Goal: Browse casually: Explore the website without a specific task or goal

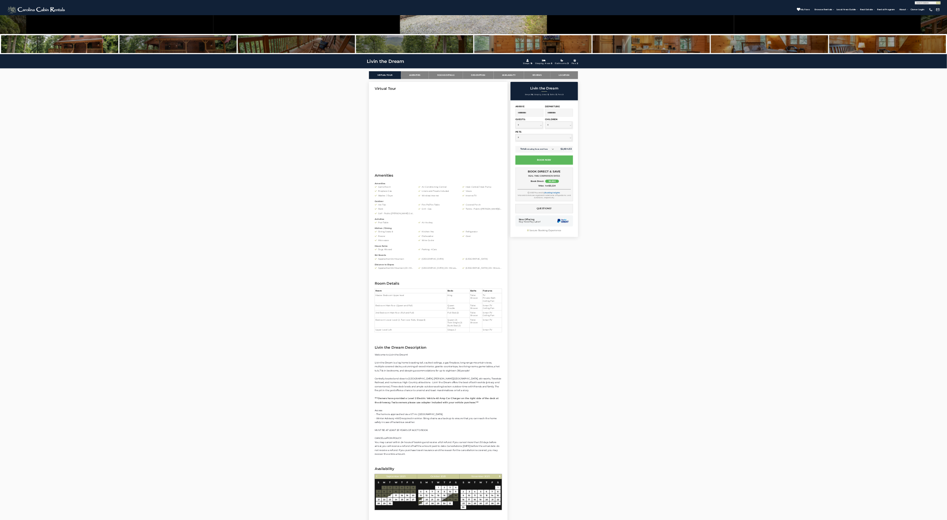
scroll to position [77, 0]
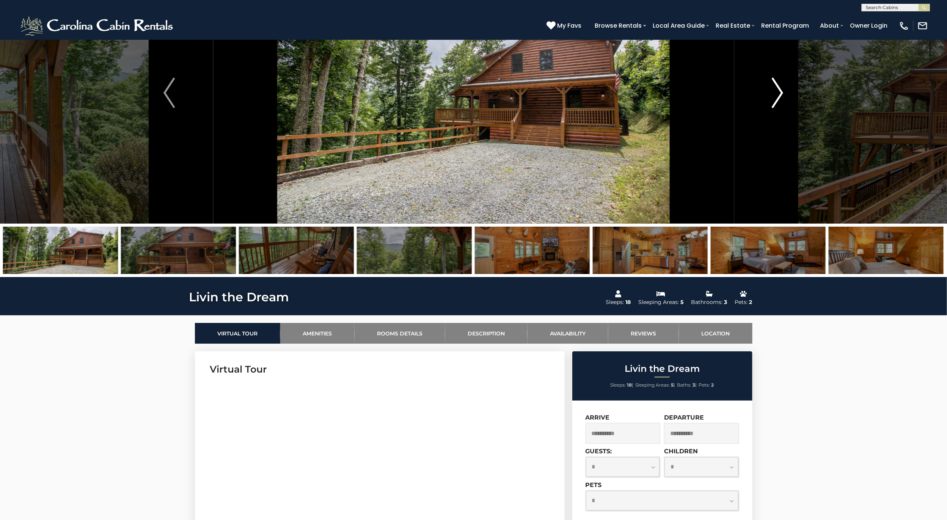
click at [776, 90] on img "Next" at bounding box center [777, 93] width 11 height 30
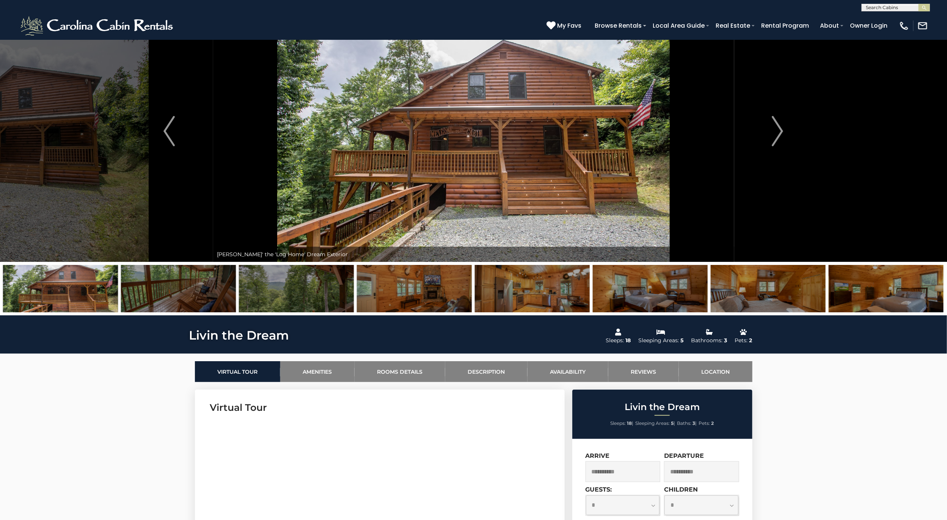
scroll to position [0, 0]
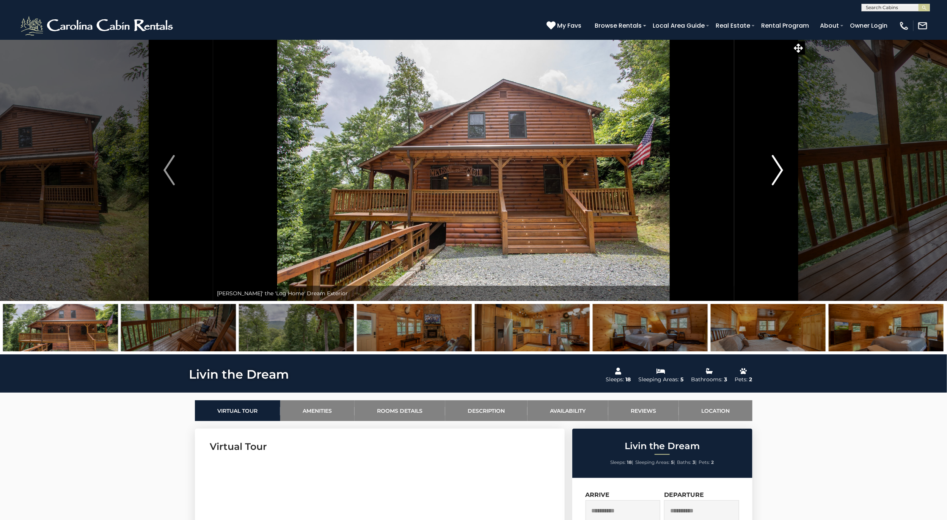
click at [781, 163] on img "Next" at bounding box center [777, 170] width 11 height 30
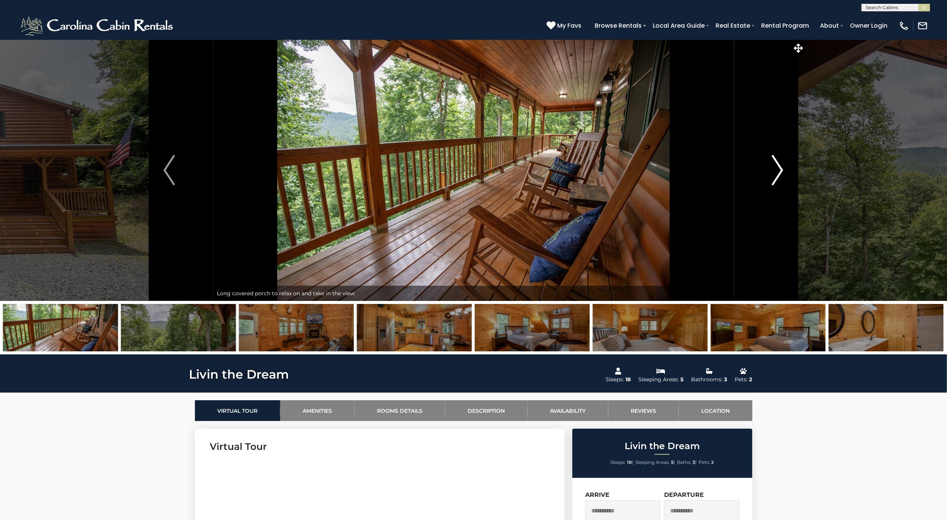
click at [781, 163] on img "Next" at bounding box center [777, 170] width 11 height 30
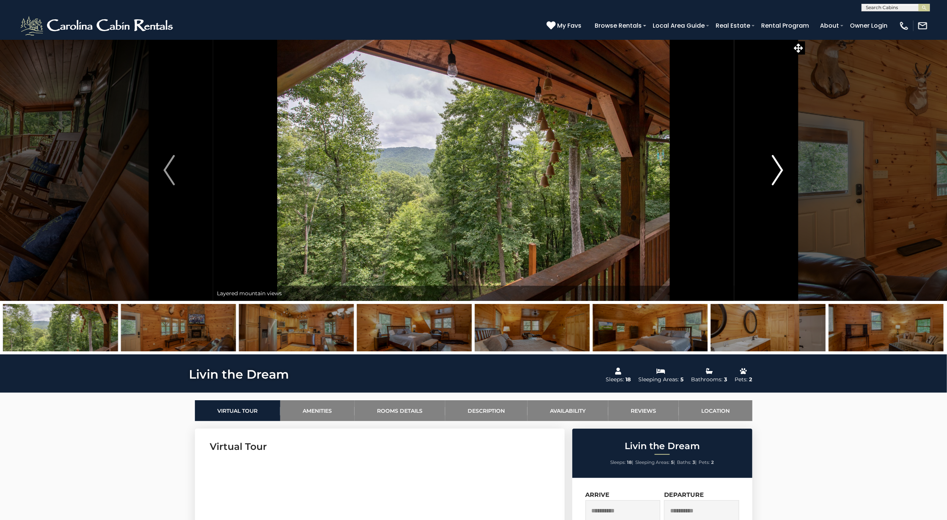
click at [781, 163] on img "Next" at bounding box center [777, 170] width 11 height 30
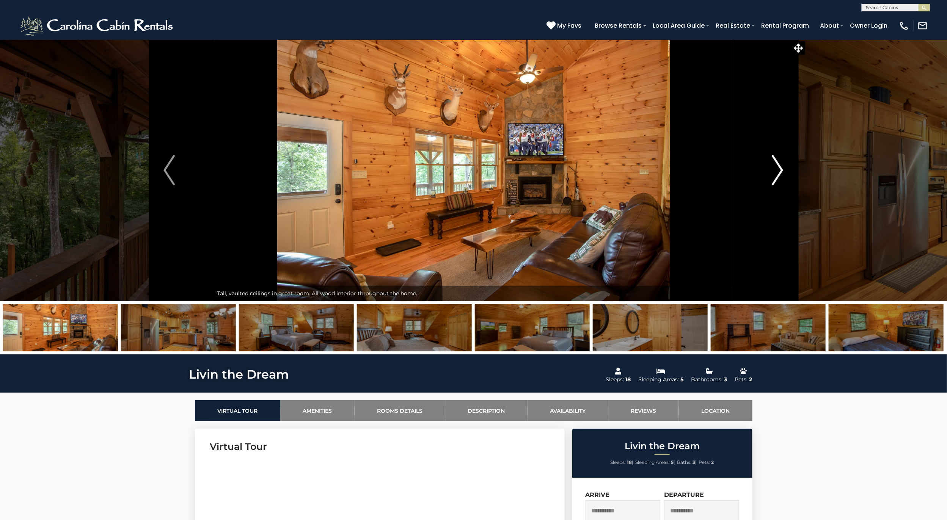
click at [781, 163] on img "Next" at bounding box center [777, 170] width 11 height 30
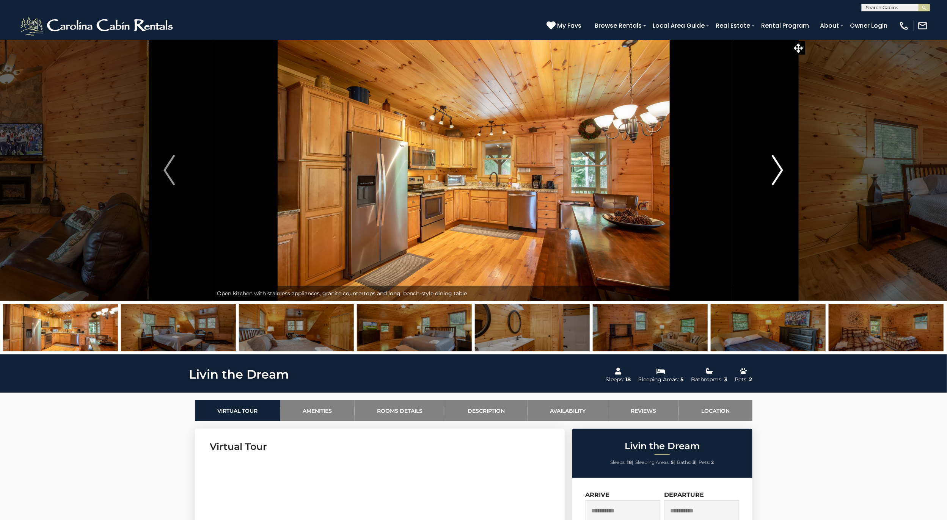
click at [781, 163] on img "Next" at bounding box center [777, 170] width 11 height 30
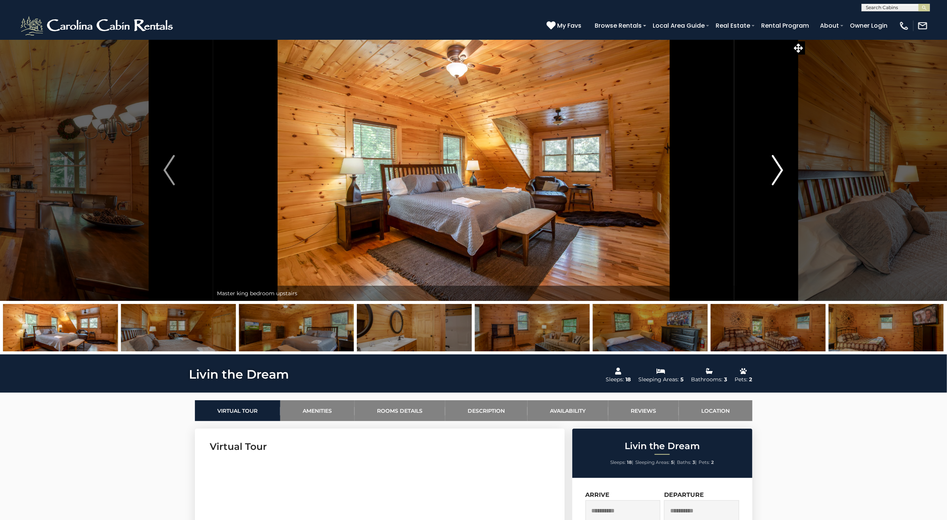
click at [781, 163] on img "Next" at bounding box center [777, 170] width 11 height 30
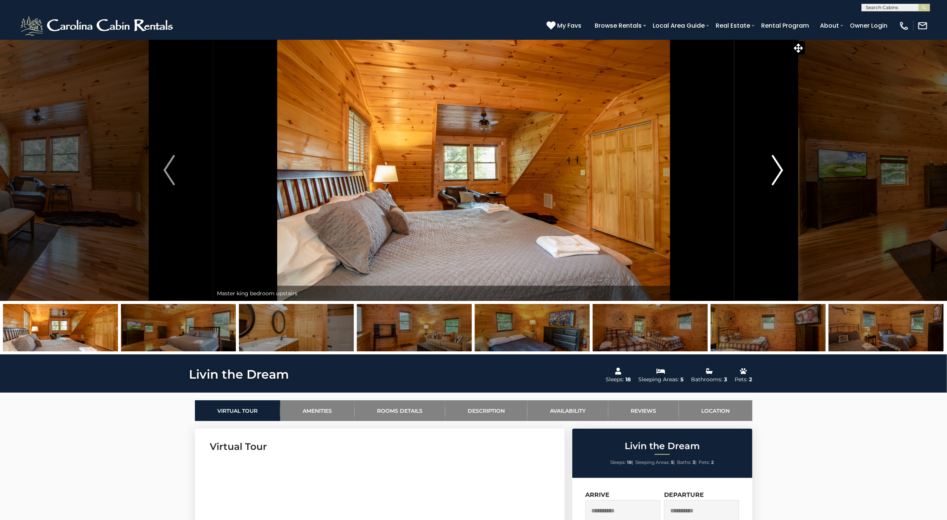
click at [781, 163] on img "Next" at bounding box center [777, 170] width 11 height 30
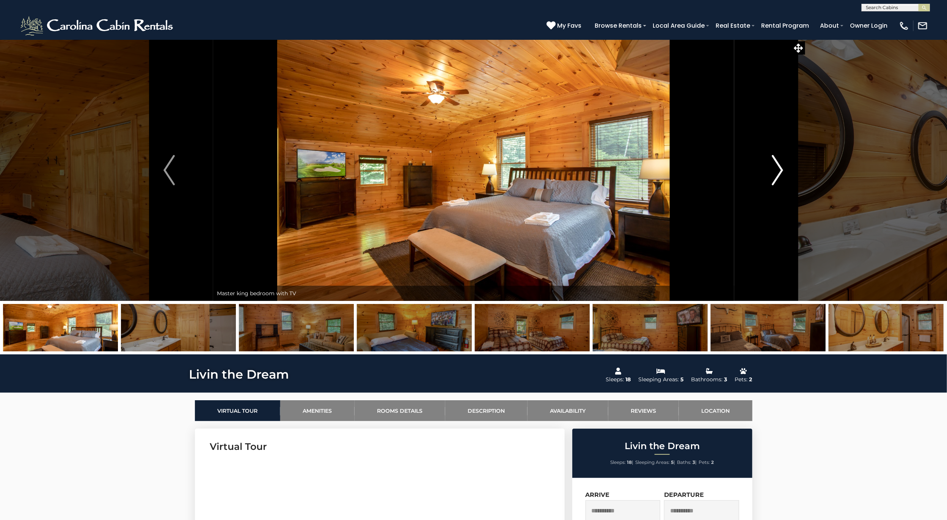
click at [781, 163] on img "Next" at bounding box center [777, 170] width 11 height 30
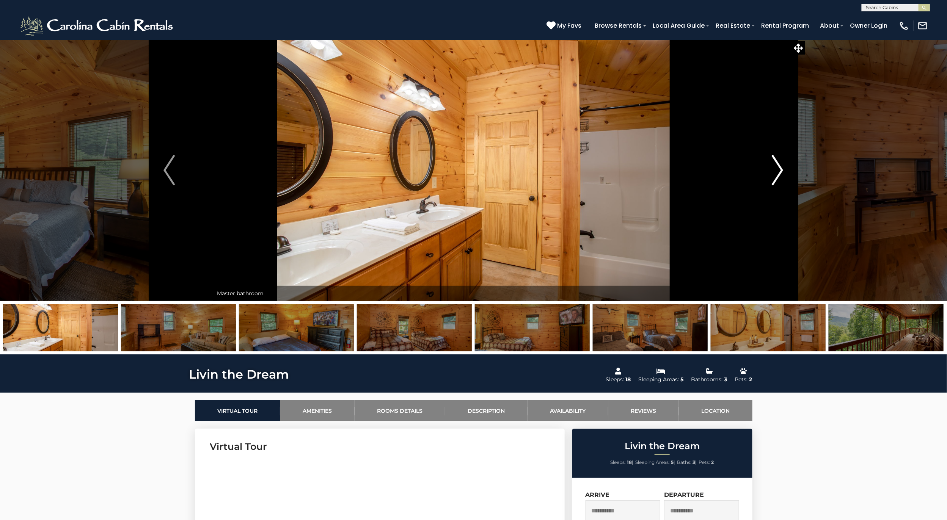
click at [781, 163] on img "Next" at bounding box center [777, 170] width 11 height 30
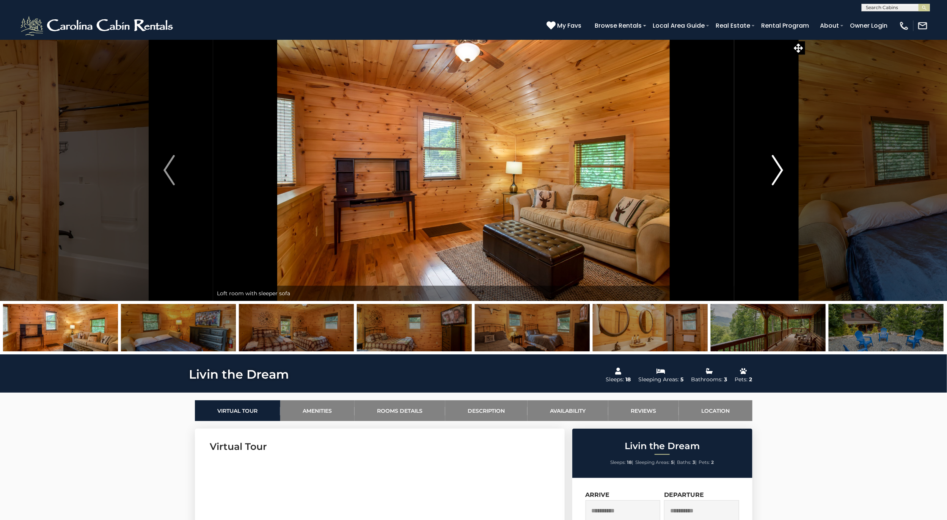
click at [781, 163] on img "Next" at bounding box center [777, 170] width 11 height 30
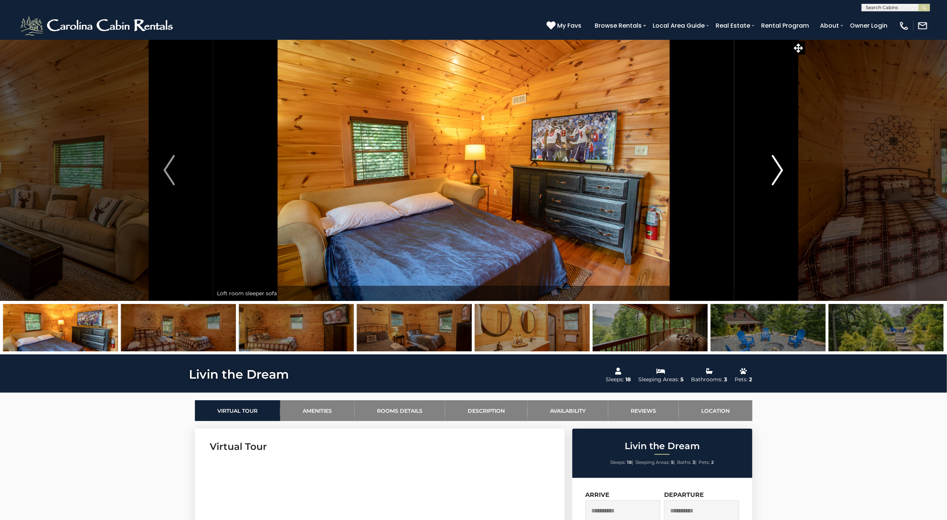
click at [781, 163] on img "Next" at bounding box center [777, 170] width 11 height 30
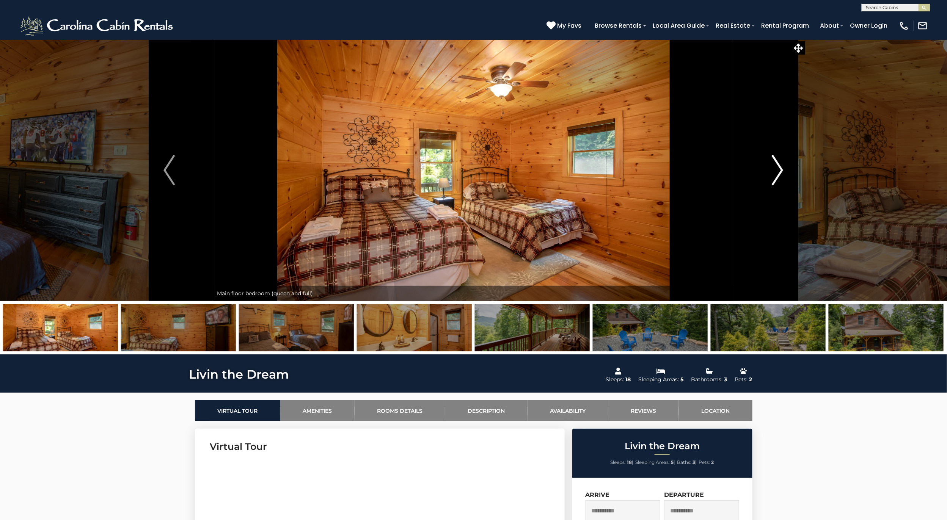
click at [781, 163] on img "Next" at bounding box center [777, 170] width 11 height 30
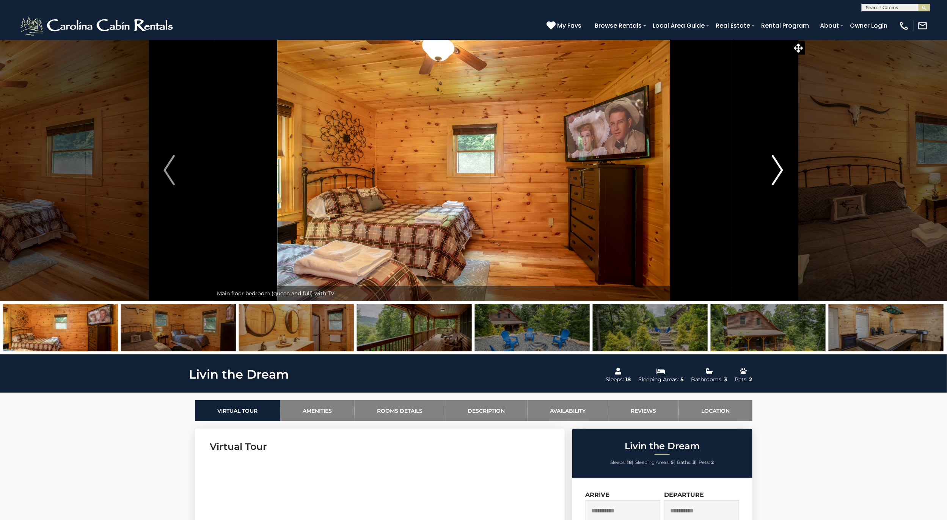
click at [781, 163] on img "Next" at bounding box center [777, 170] width 11 height 30
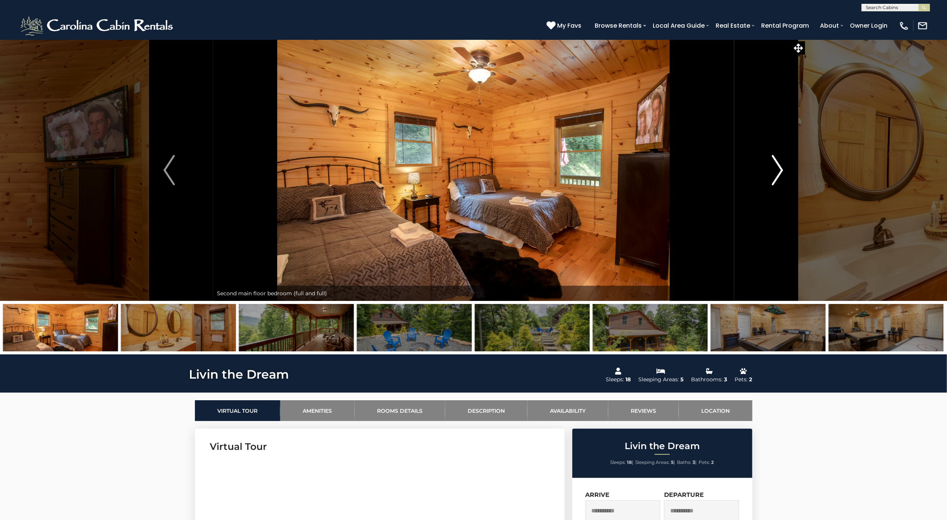
click at [781, 163] on img "Next" at bounding box center [777, 170] width 11 height 30
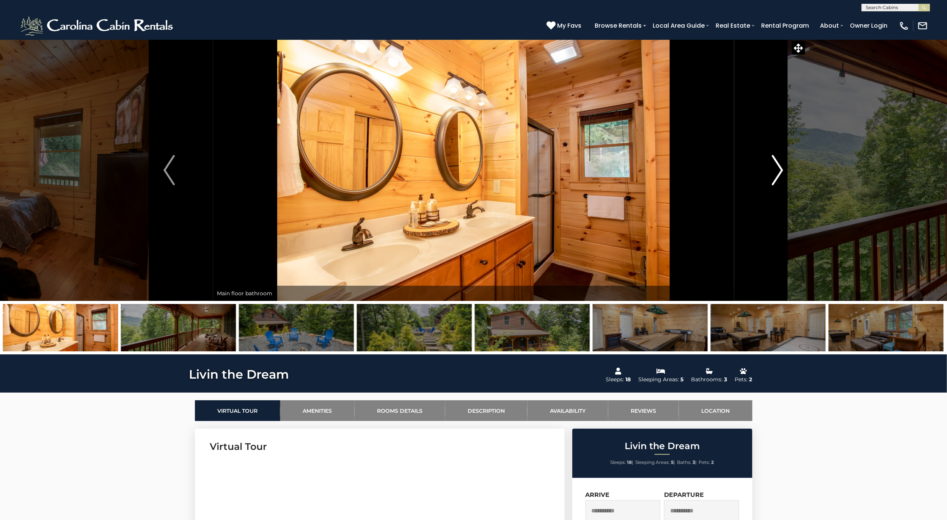
click at [781, 163] on img "Next" at bounding box center [777, 170] width 11 height 30
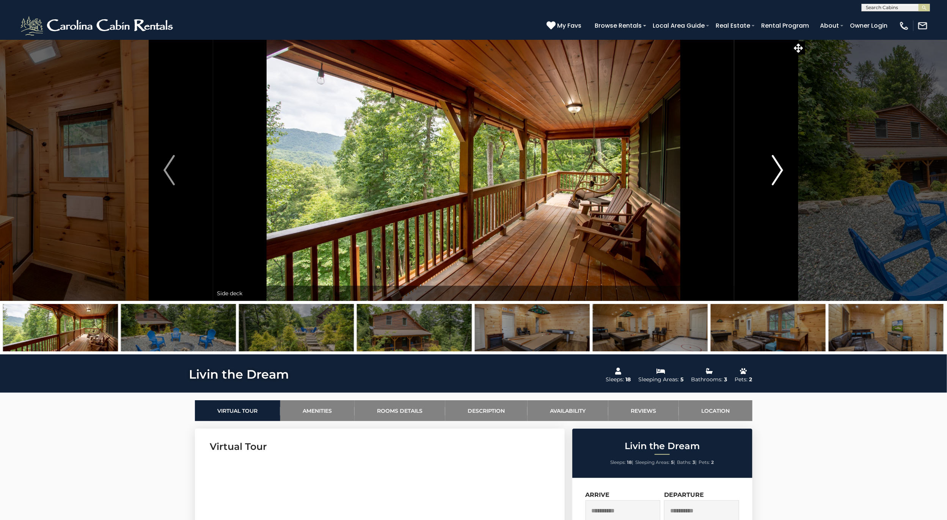
click at [781, 163] on img "Next" at bounding box center [777, 170] width 11 height 30
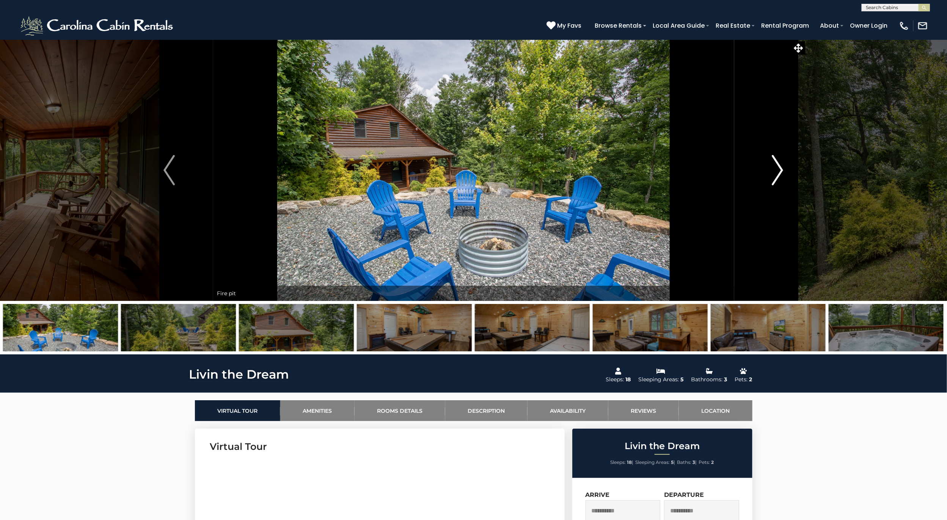
click at [781, 163] on img "Next" at bounding box center [777, 170] width 11 height 30
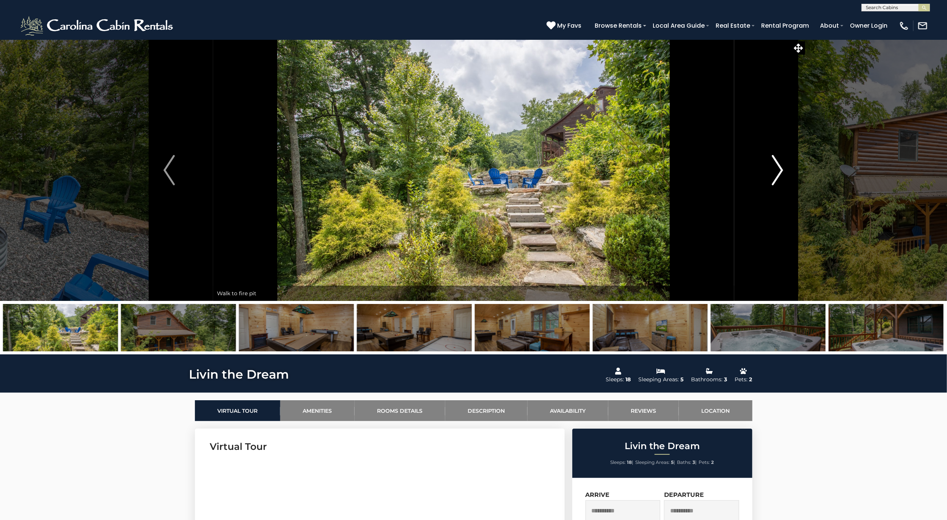
click at [781, 163] on img "Next" at bounding box center [777, 170] width 11 height 30
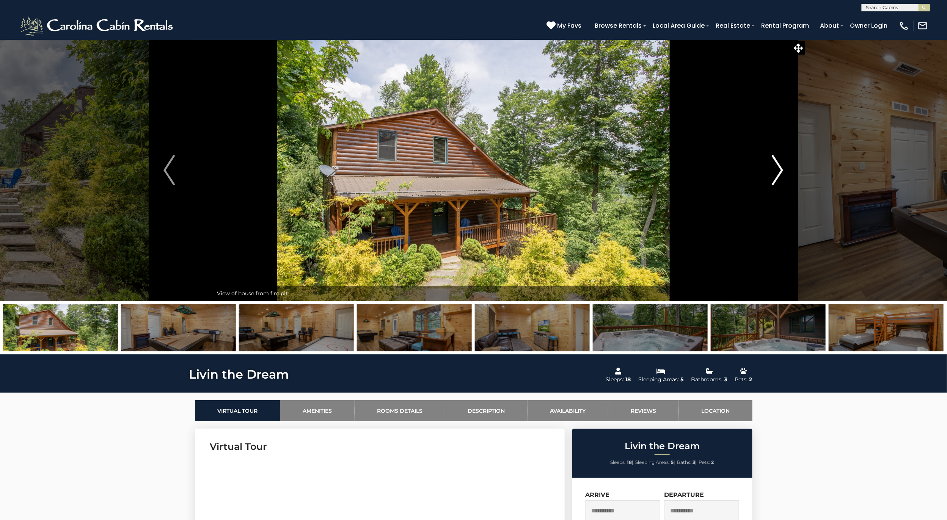
click at [781, 163] on img "Next" at bounding box center [777, 170] width 11 height 30
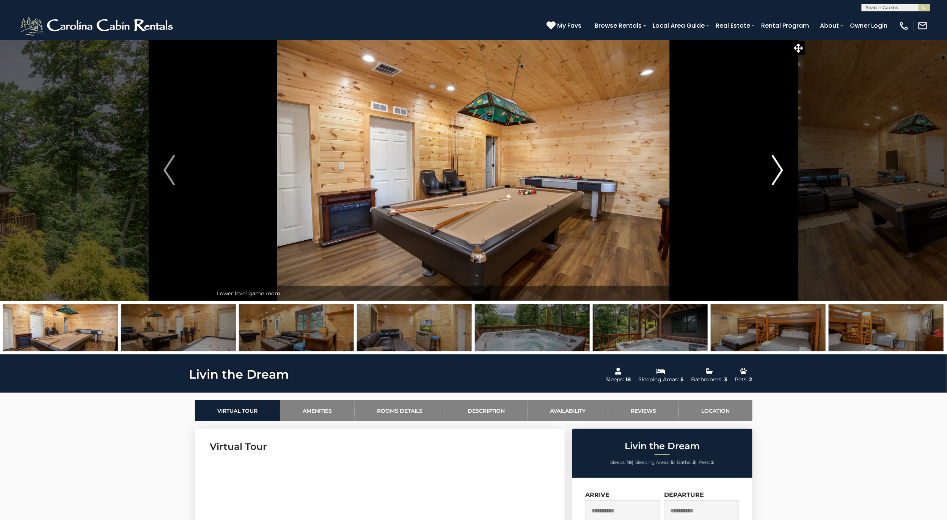
click at [781, 163] on img "Next" at bounding box center [777, 170] width 11 height 30
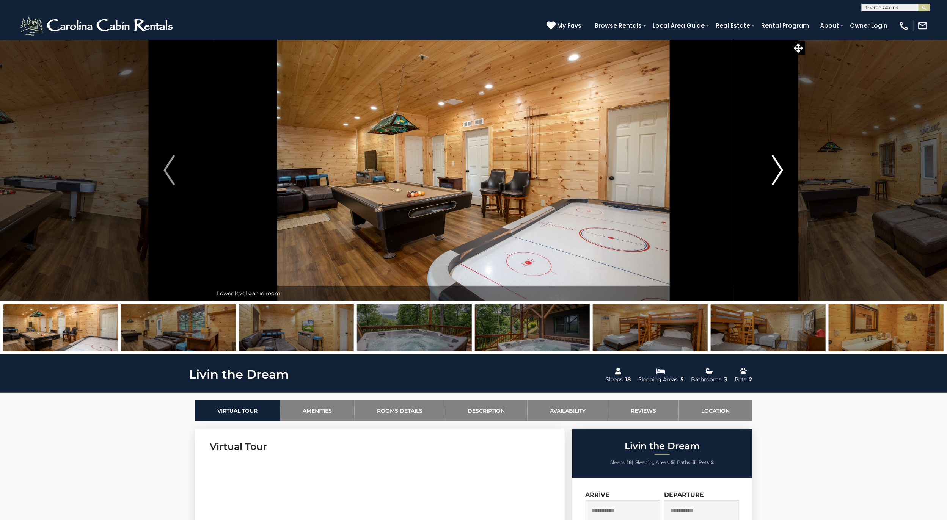
click at [781, 163] on img "Next" at bounding box center [777, 170] width 11 height 30
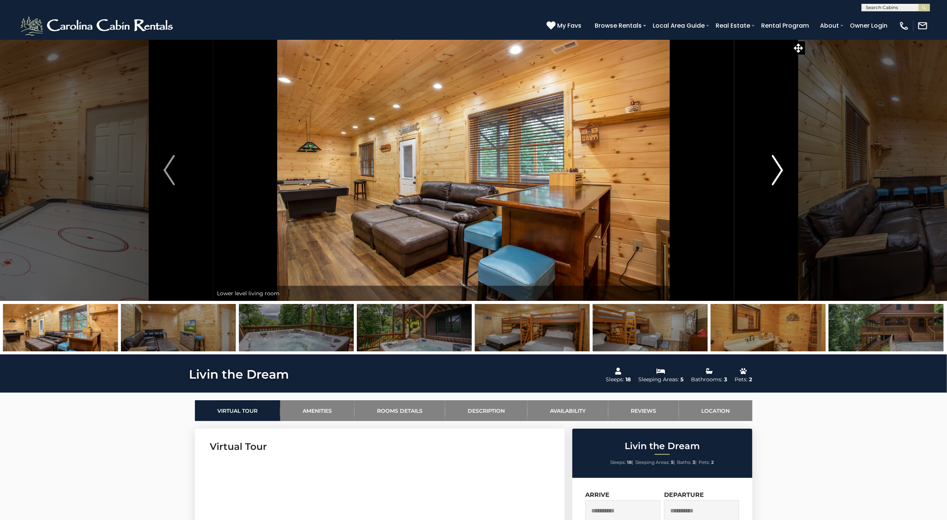
click at [781, 163] on img "Next" at bounding box center [777, 170] width 11 height 30
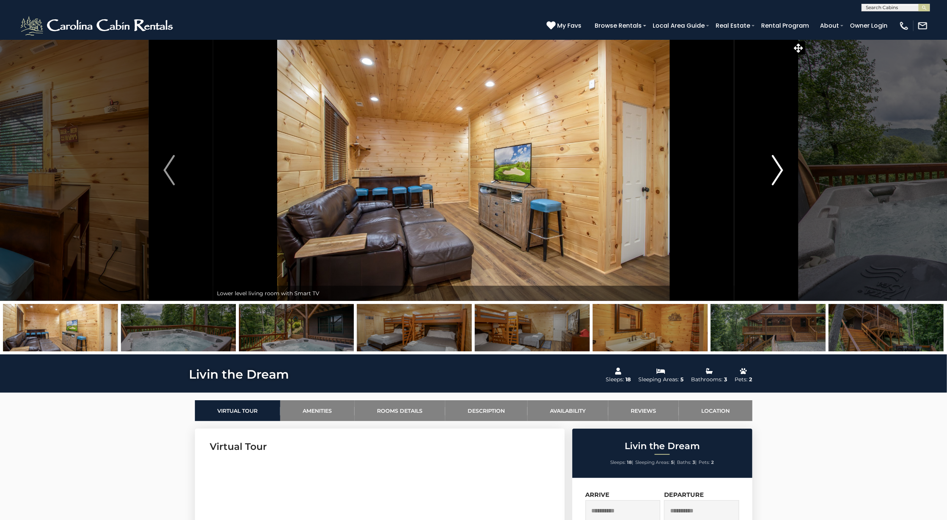
click at [781, 163] on img "Next" at bounding box center [777, 170] width 11 height 30
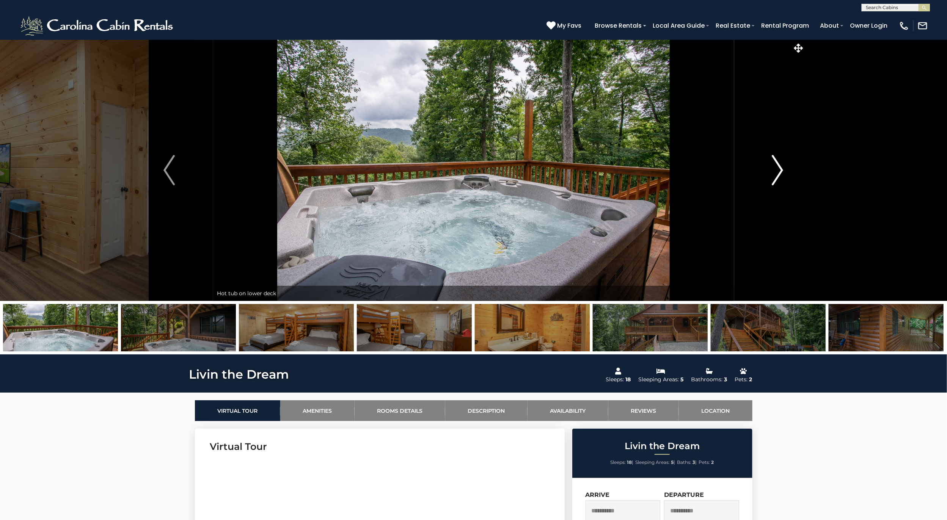
click at [781, 163] on img "Next" at bounding box center [777, 170] width 11 height 30
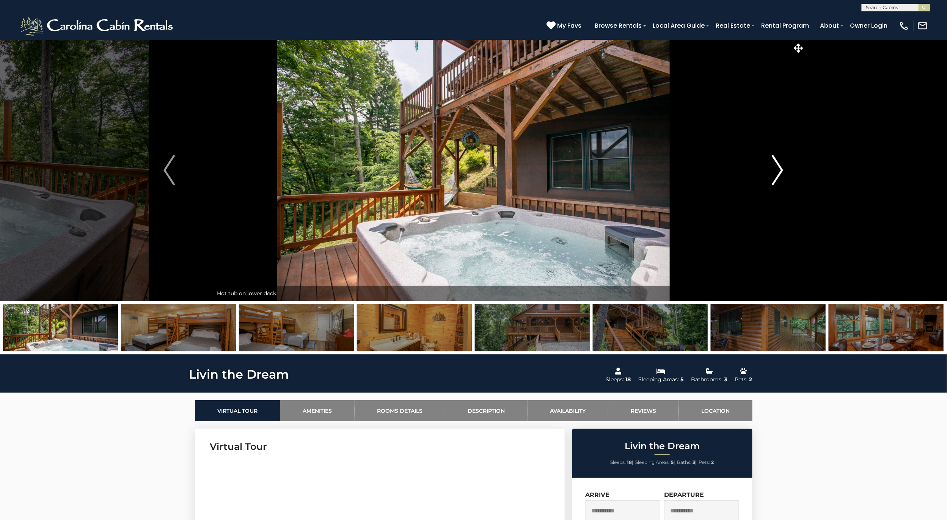
click at [781, 163] on img "Next" at bounding box center [777, 170] width 11 height 30
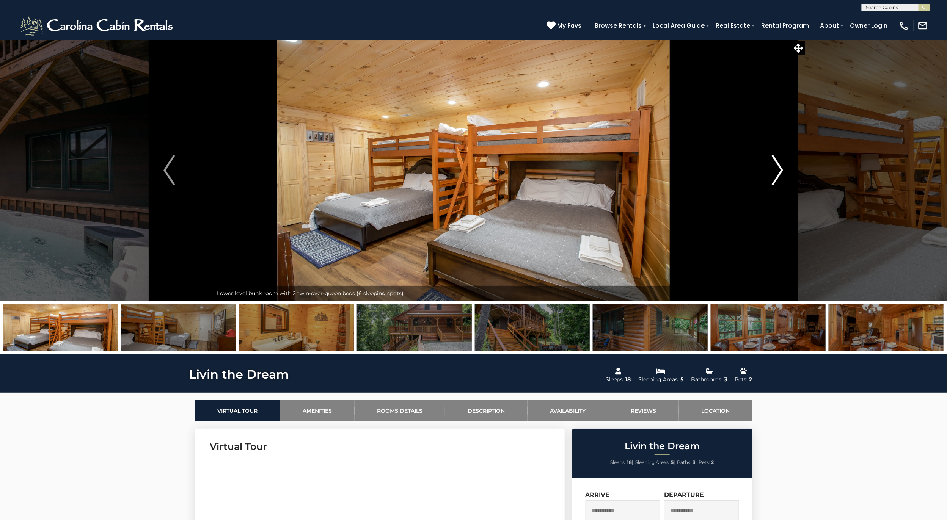
click at [781, 163] on img "Next" at bounding box center [777, 170] width 11 height 30
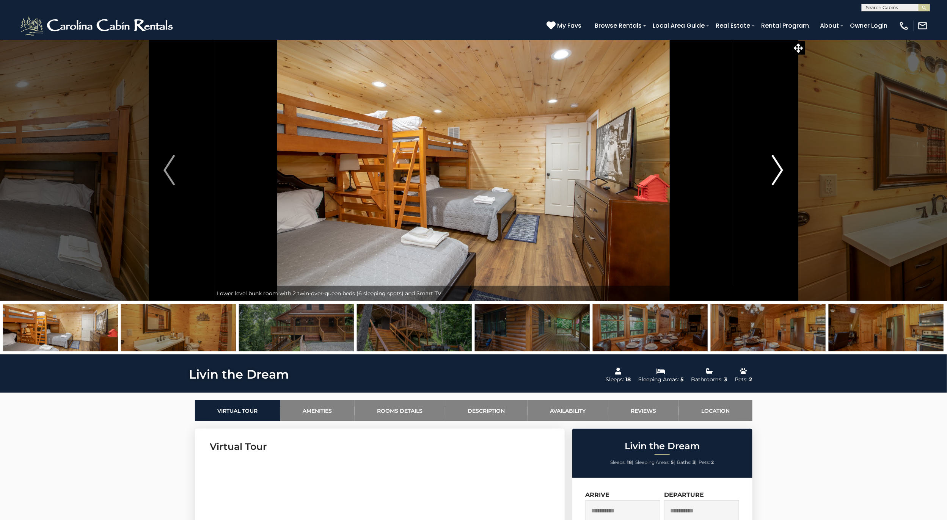
click at [781, 163] on img "Next" at bounding box center [777, 170] width 11 height 30
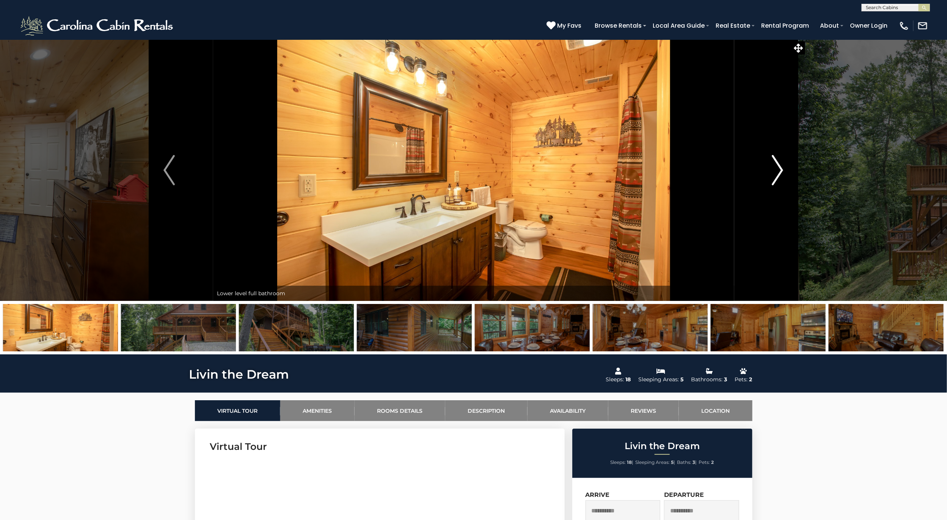
click at [781, 163] on img "Next" at bounding box center [777, 170] width 11 height 30
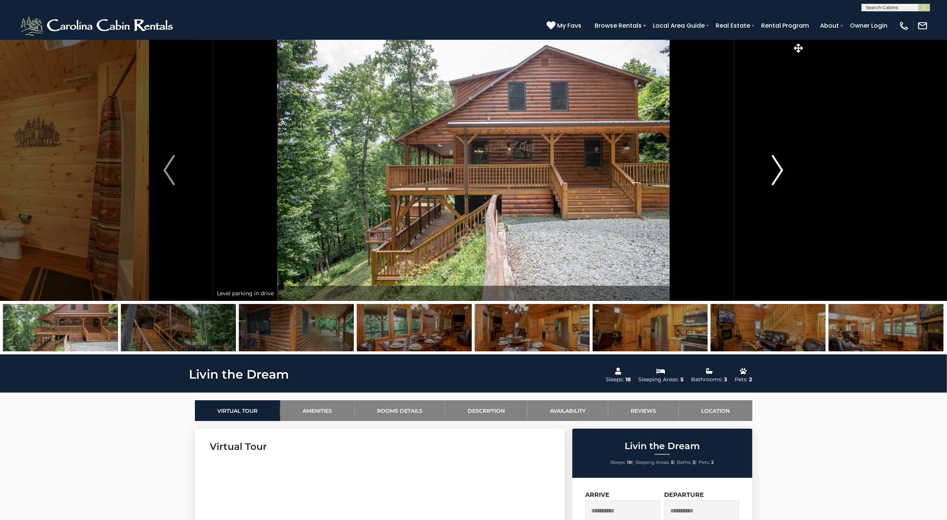
click at [781, 163] on img "Next" at bounding box center [777, 170] width 11 height 30
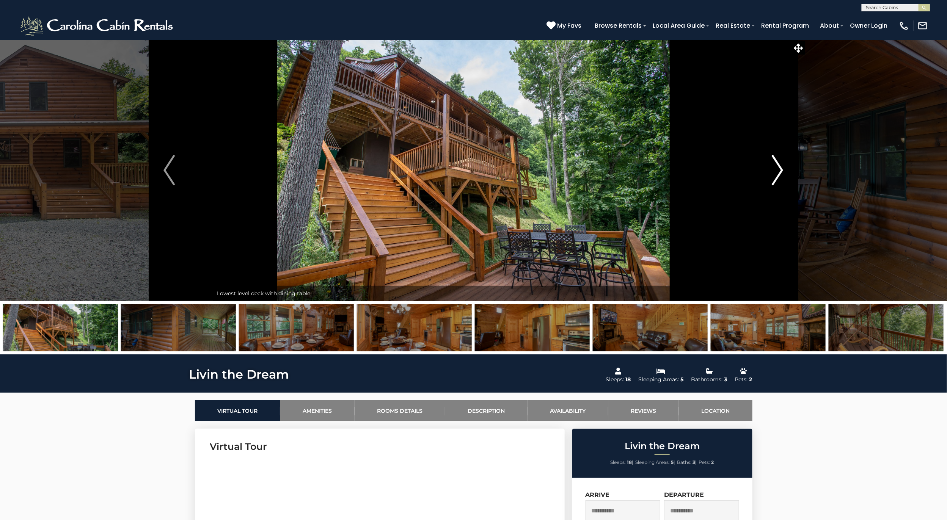
click at [781, 163] on img "Next" at bounding box center [777, 170] width 11 height 30
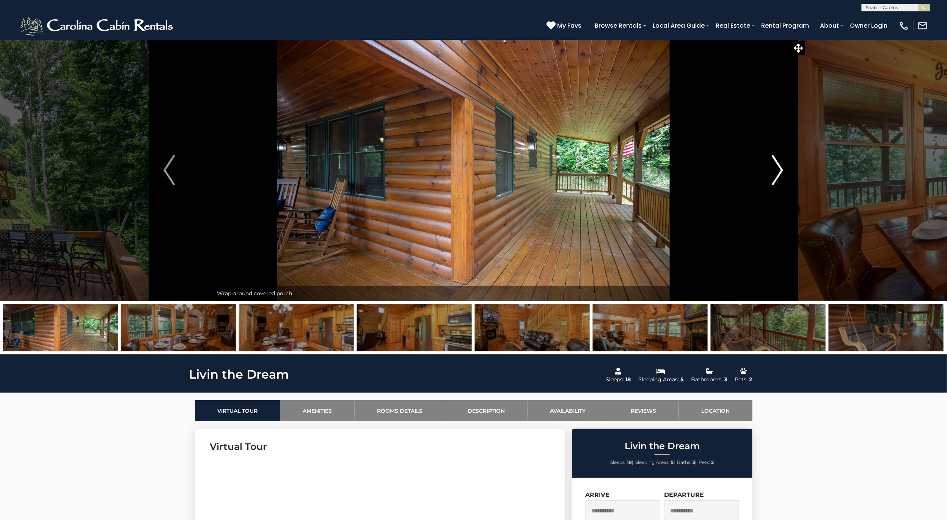
click at [781, 163] on img "Next" at bounding box center [777, 170] width 11 height 30
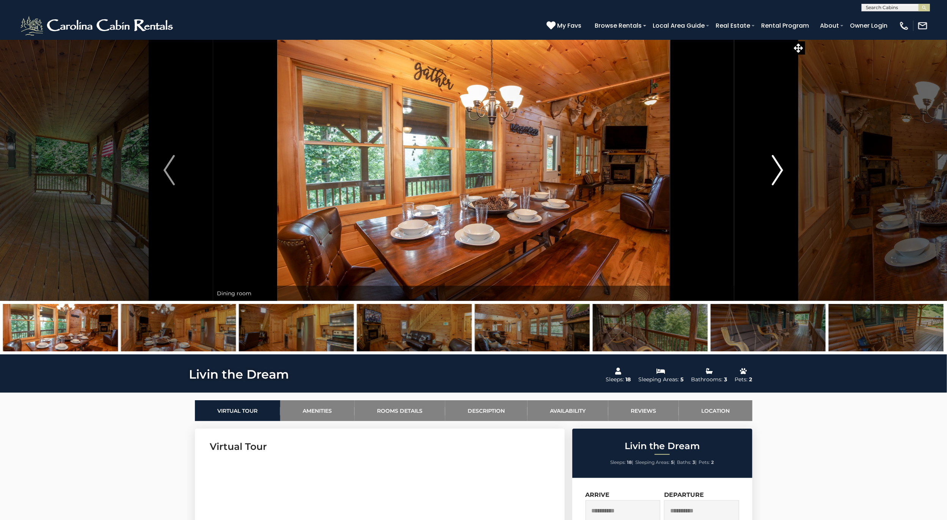
click at [781, 163] on img "Next" at bounding box center [777, 170] width 11 height 30
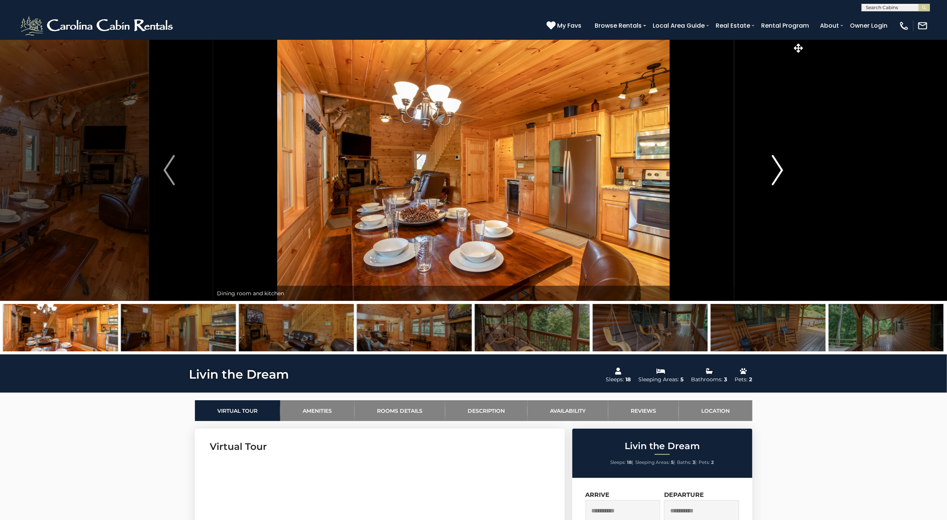
click at [778, 179] on img "Next" at bounding box center [777, 170] width 11 height 30
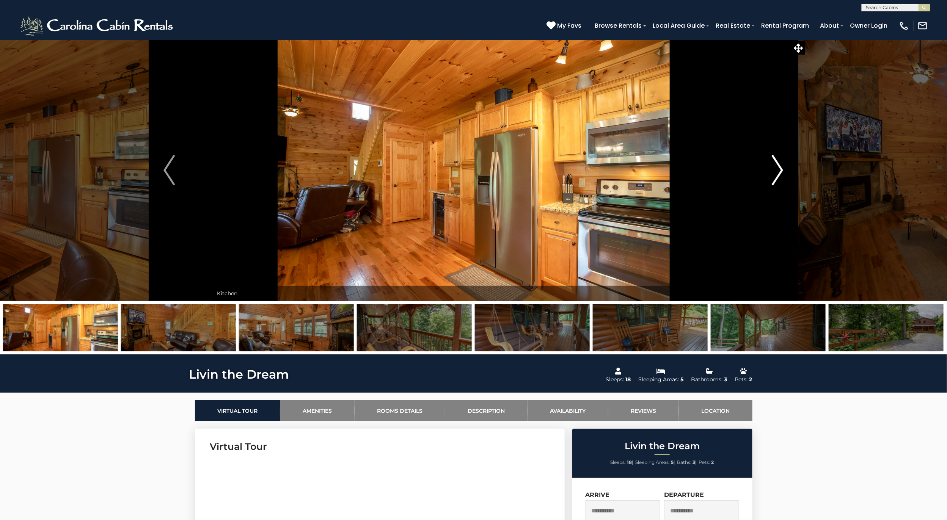
click at [778, 179] on img "Next" at bounding box center [777, 170] width 11 height 30
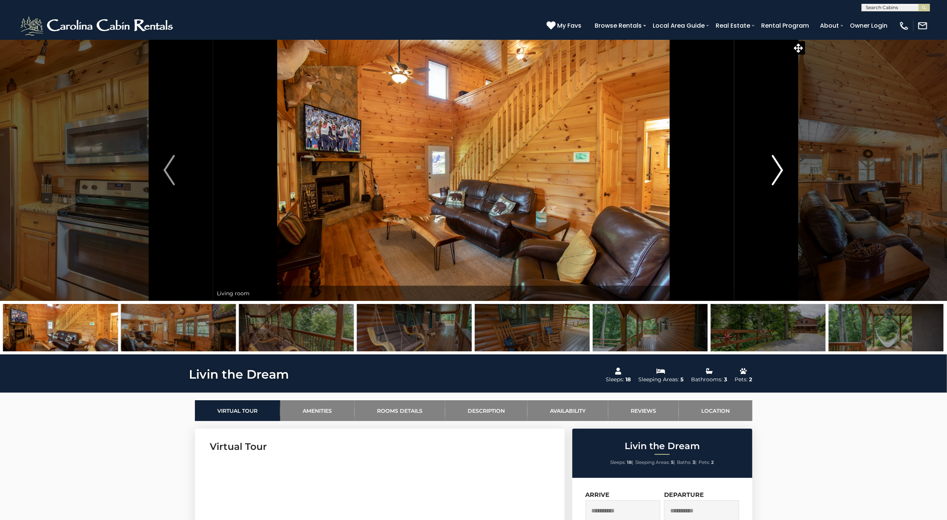
click at [778, 179] on img "Next" at bounding box center [777, 170] width 11 height 30
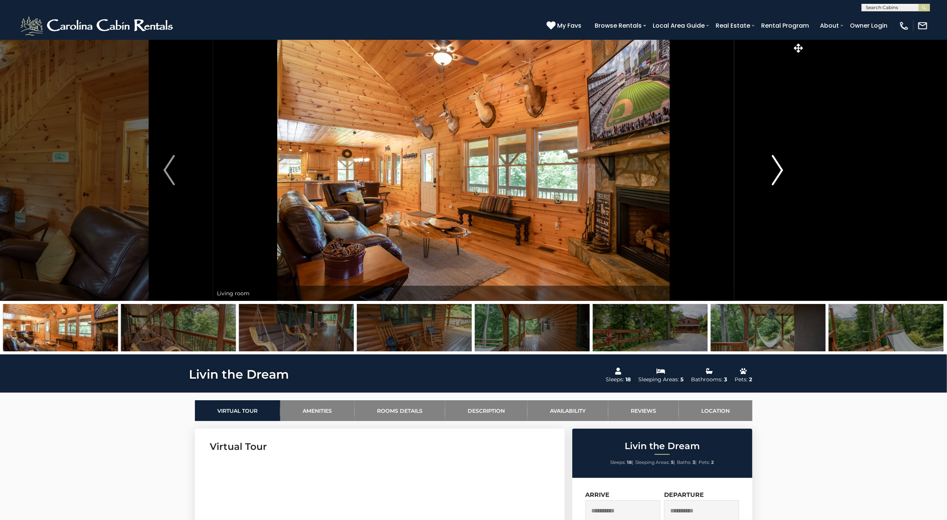
click at [778, 179] on img "Next" at bounding box center [777, 170] width 11 height 30
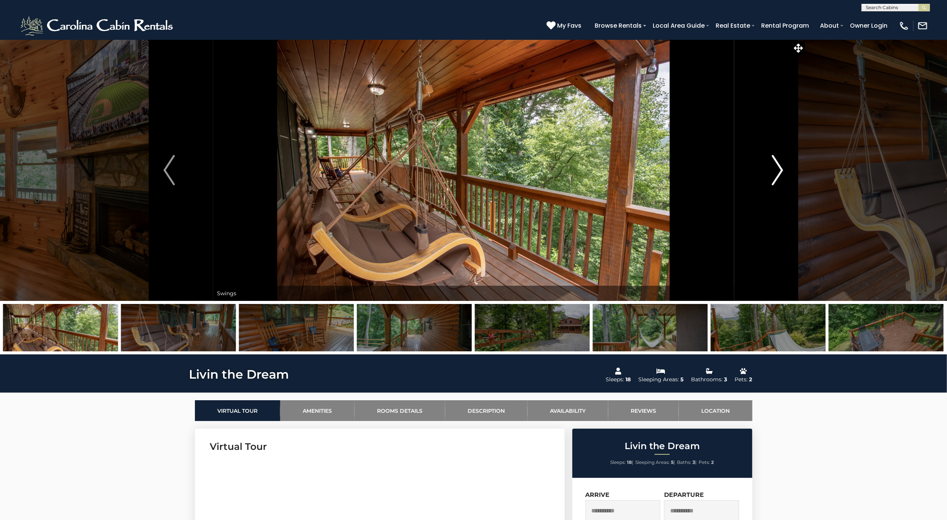
click at [778, 179] on img "Next" at bounding box center [777, 170] width 11 height 30
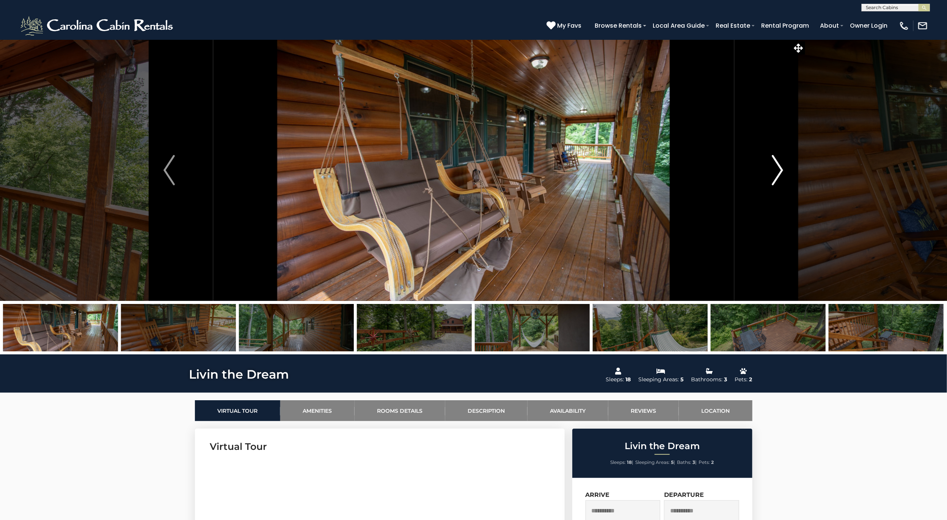
click at [778, 179] on img "Next" at bounding box center [777, 170] width 11 height 30
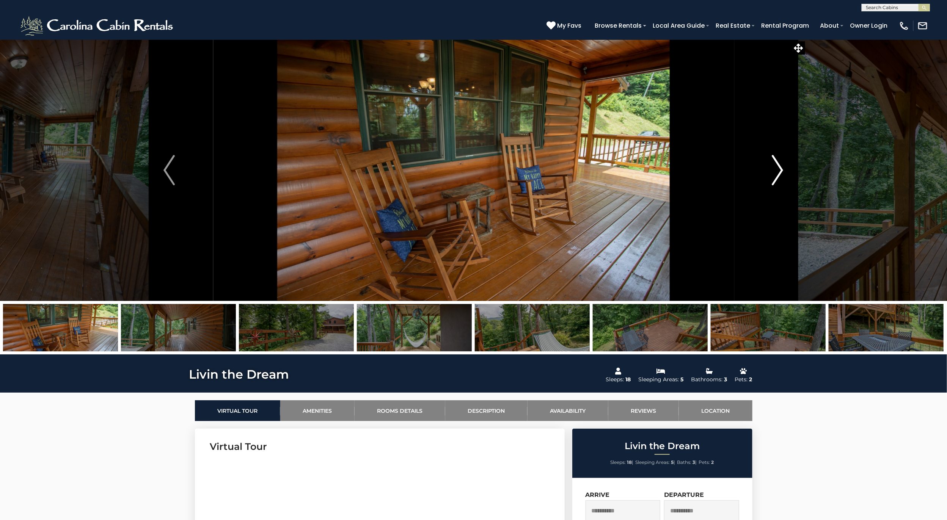
click at [778, 179] on img "Next" at bounding box center [777, 170] width 11 height 30
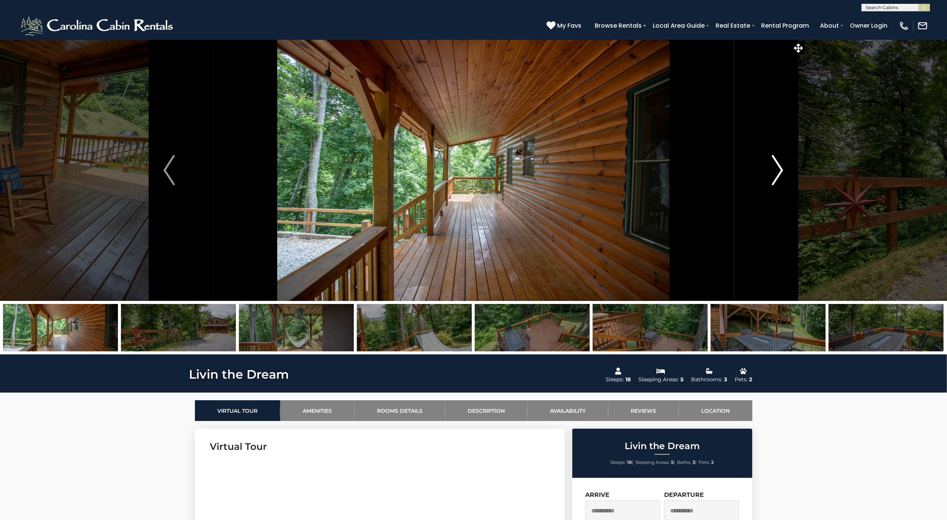
click at [778, 179] on img "Next" at bounding box center [777, 170] width 11 height 30
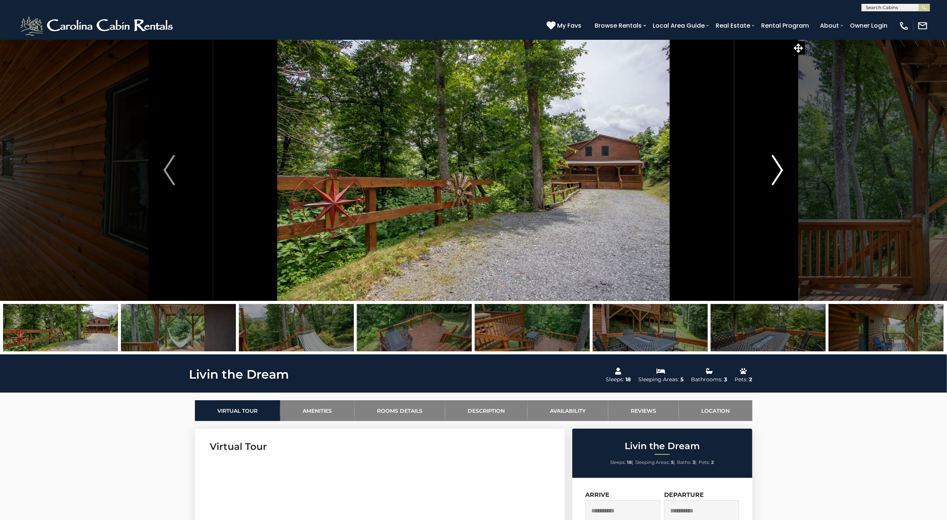
click at [778, 179] on img "Next" at bounding box center [777, 170] width 11 height 30
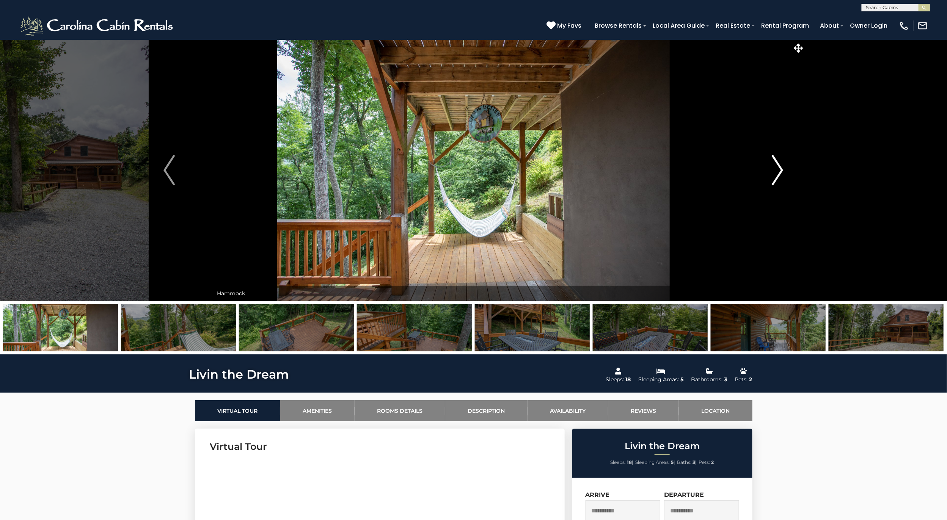
click at [778, 180] on img "Next" at bounding box center [777, 170] width 11 height 30
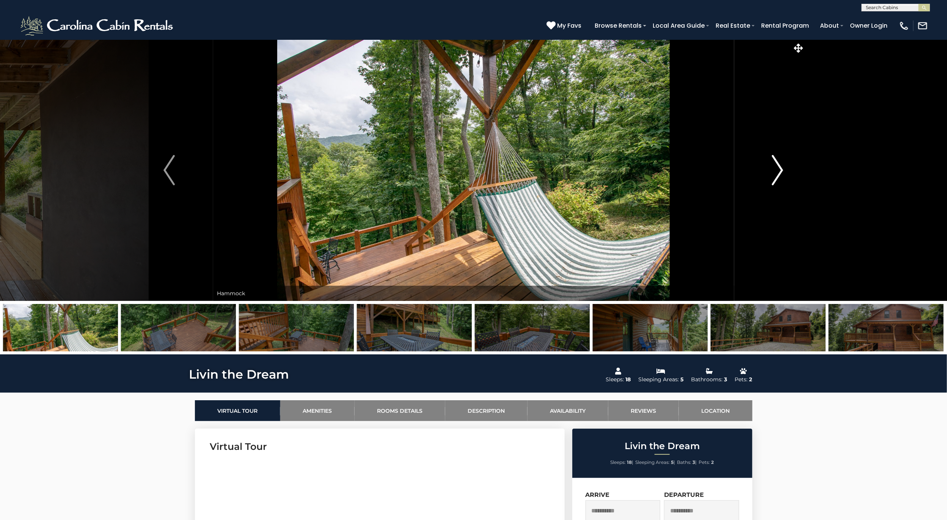
click at [778, 180] on img "Next" at bounding box center [777, 170] width 11 height 30
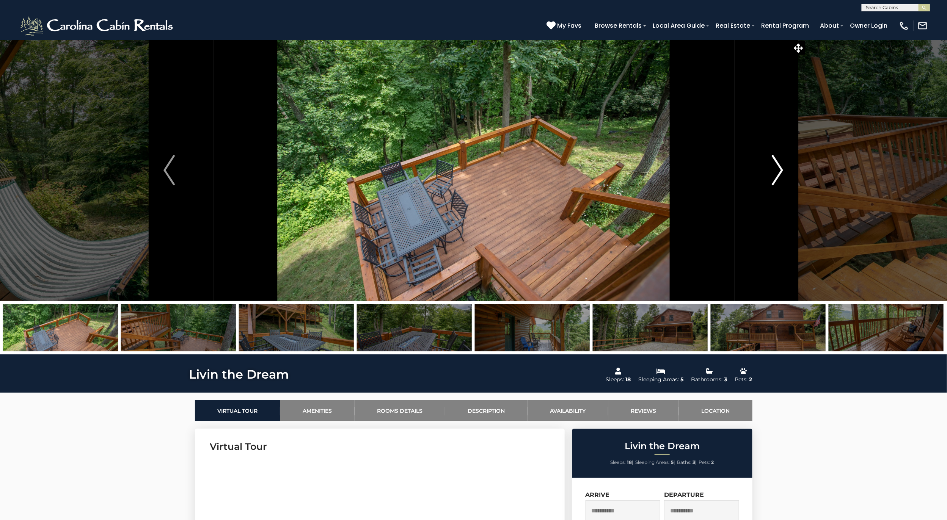
click at [778, 180] on img "Next" at bounding box center [777, 170] width 11 height 30
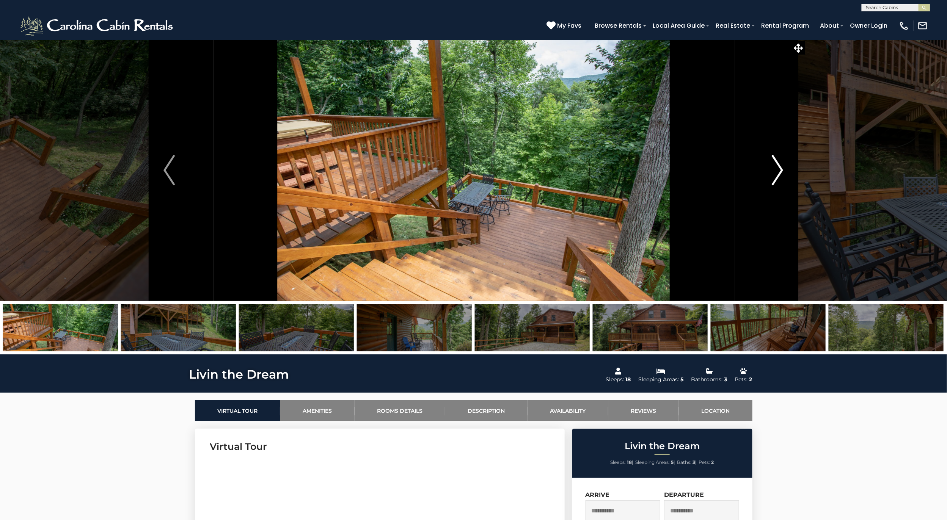
click at [778, 180] on img "Next" at bounding box center [777, 170] width 11 height 30
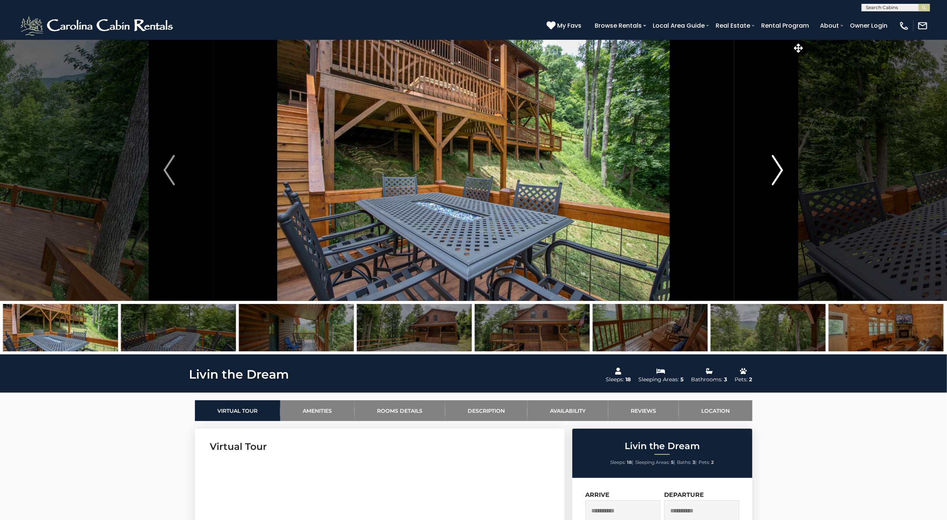
click at [778, 180] on img "Next" at bounding box center [777, 170] width 11 height 30
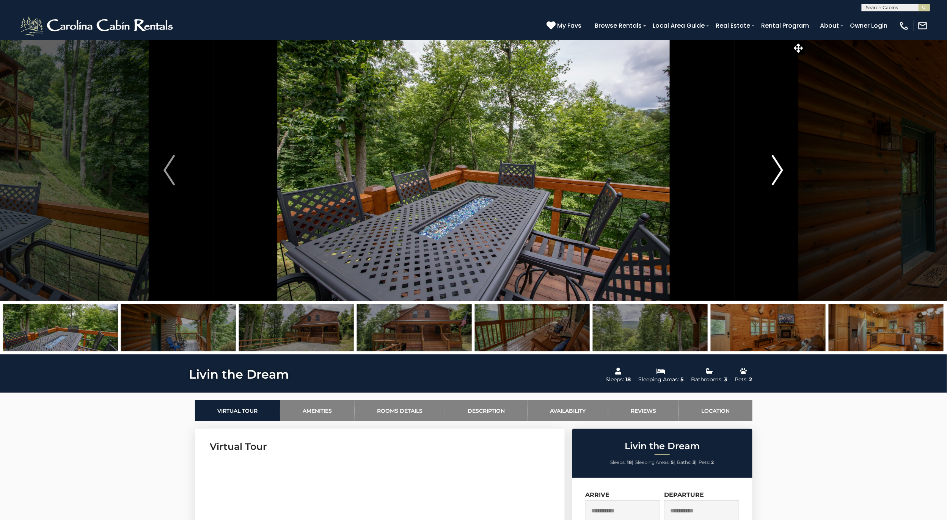
click at [778, 180] on img "Next" at bounding box center [777, 170] width 11 height 30
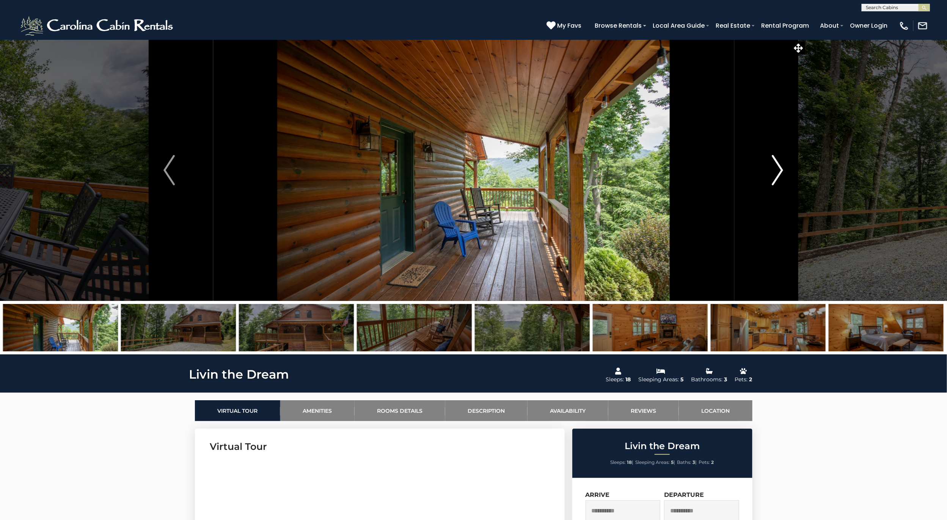
click at [778, 180] on img "Next" at bounding box center [777, 170] width 11 height 30
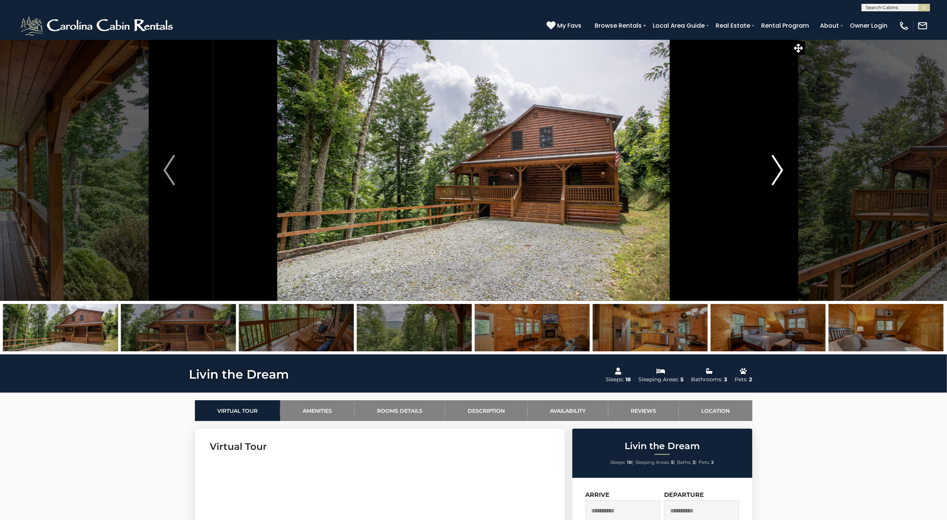
click at [778, 180] on img "Next" at bounding box center [777, 170] width 11 height 30
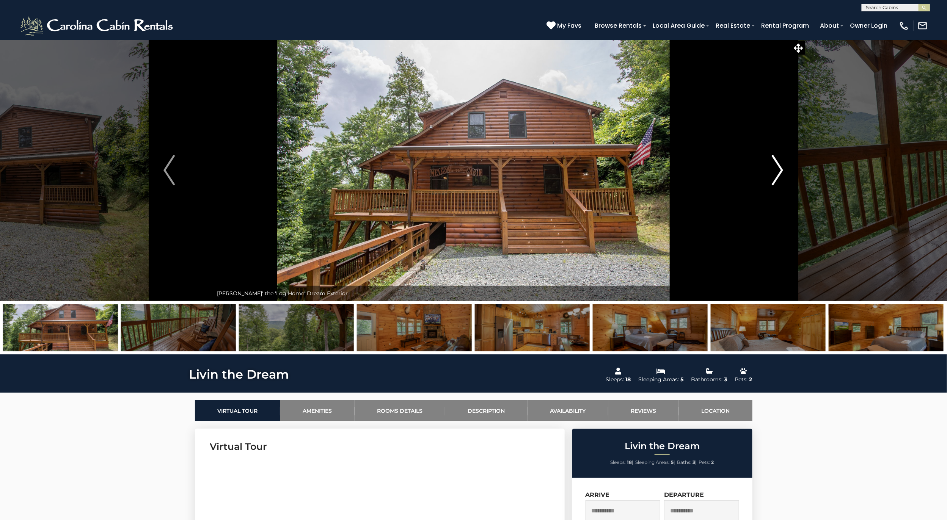
click at [778, 180] on img "Next" at bounding box center [777, 170] width 11 height 30
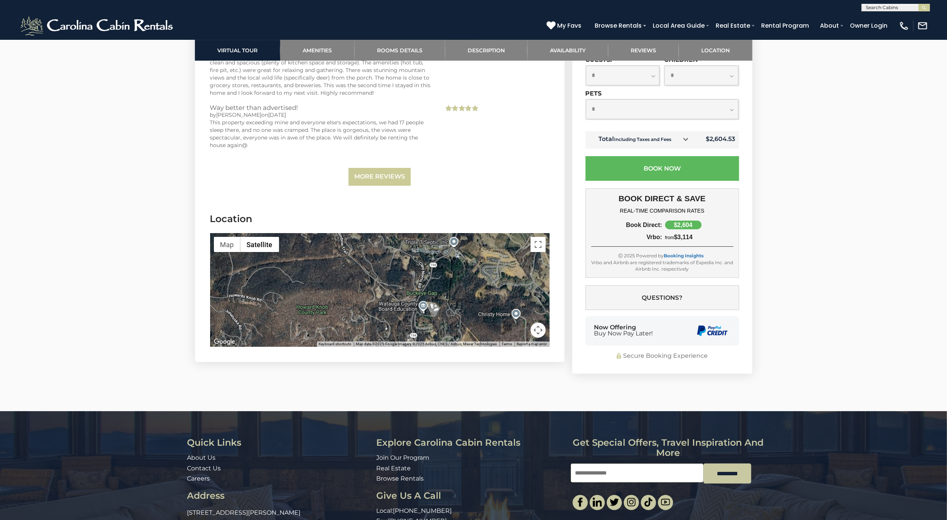
scroll to position [1707, 0]
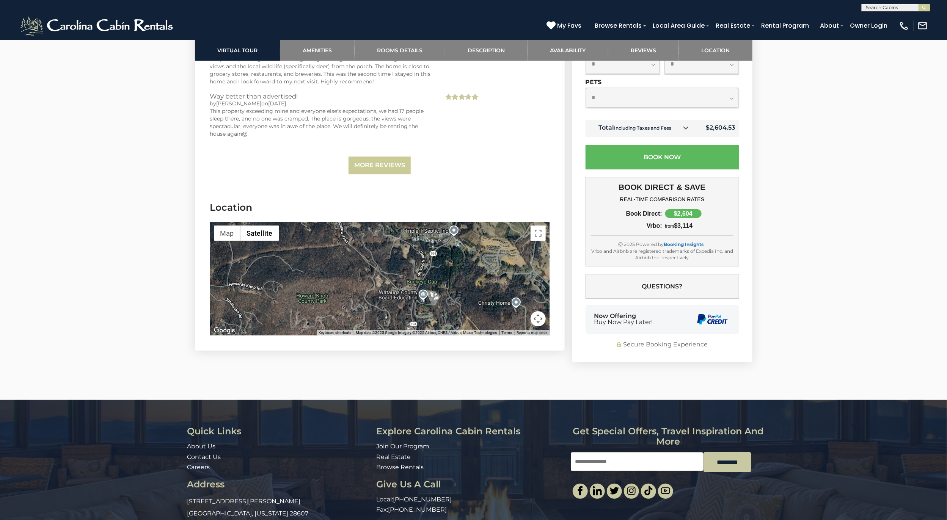
click at [545, 239] on button "Toggle fullscreen view" at bounding box center [538, 233] width 15 height 15
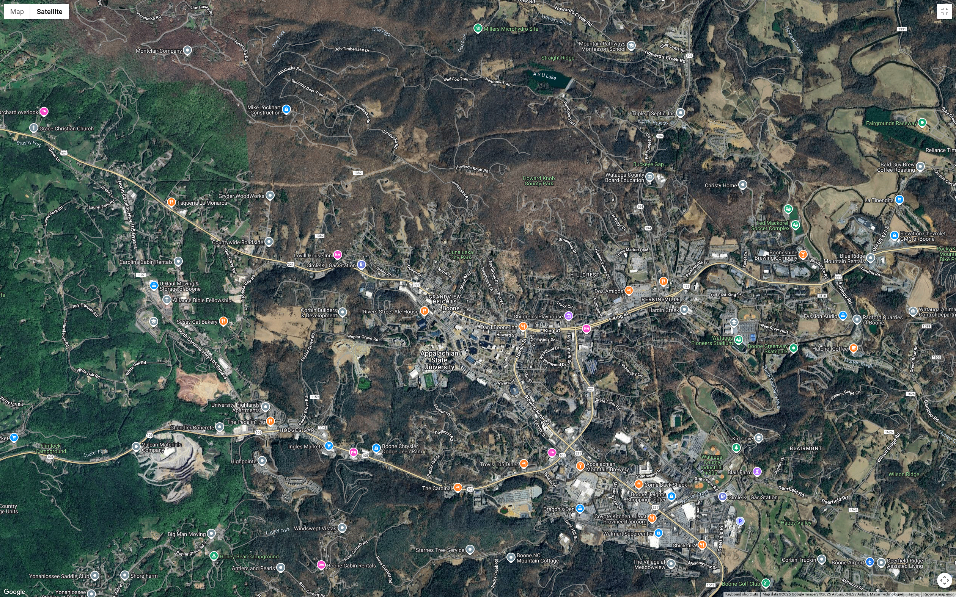
drag, startPoint x: 246, startPoint y: 316, endPoint x: 378, endPoint y: 182, distance: 188.0
click at [378, 182] on div at bounding box center [478, 298] width 956 height 597
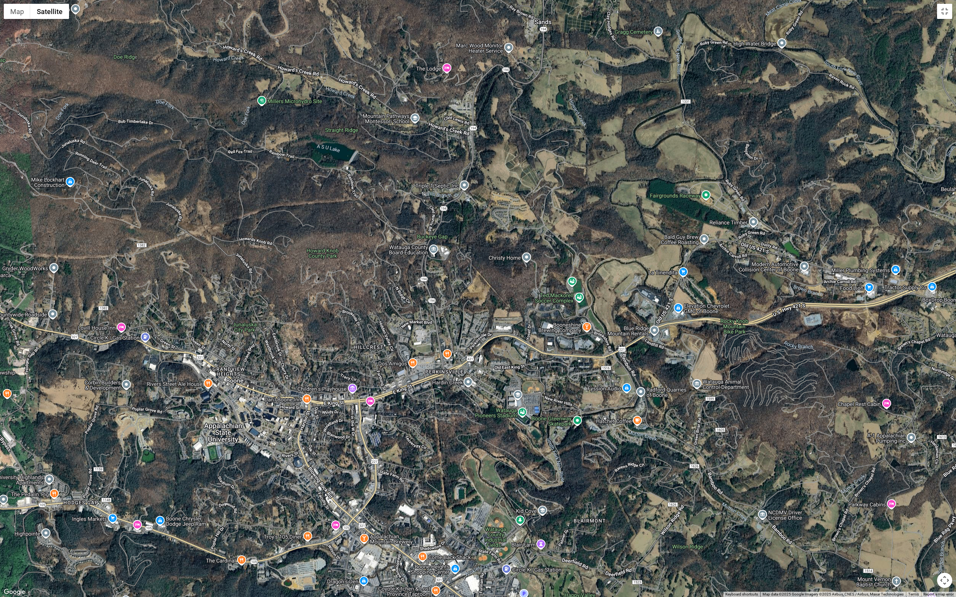
drag, startPoint x: 742, startPoint y: 357, endPoint x: 517, endPoint y: 426, distance: 236.0
click at [517, 426] on div at bounding box center [478, 298] width 956 height 597
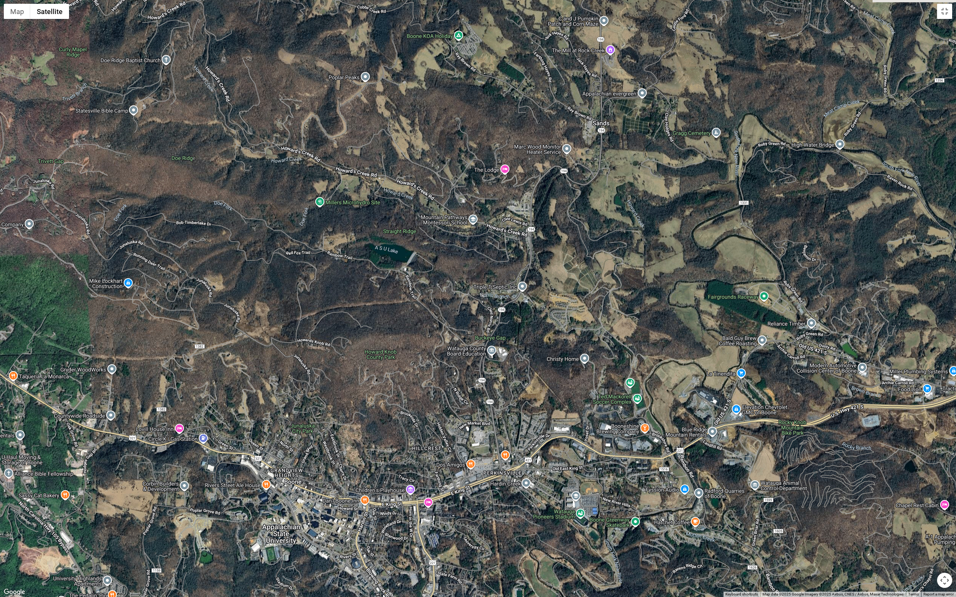
drag, startPoint x: 507, startPoint y: 147, endPoint x: 576, endPoint y: 267, distance: 139.2
click at [576, 267] on div at bounding box center [478, 298] width 956 height 597
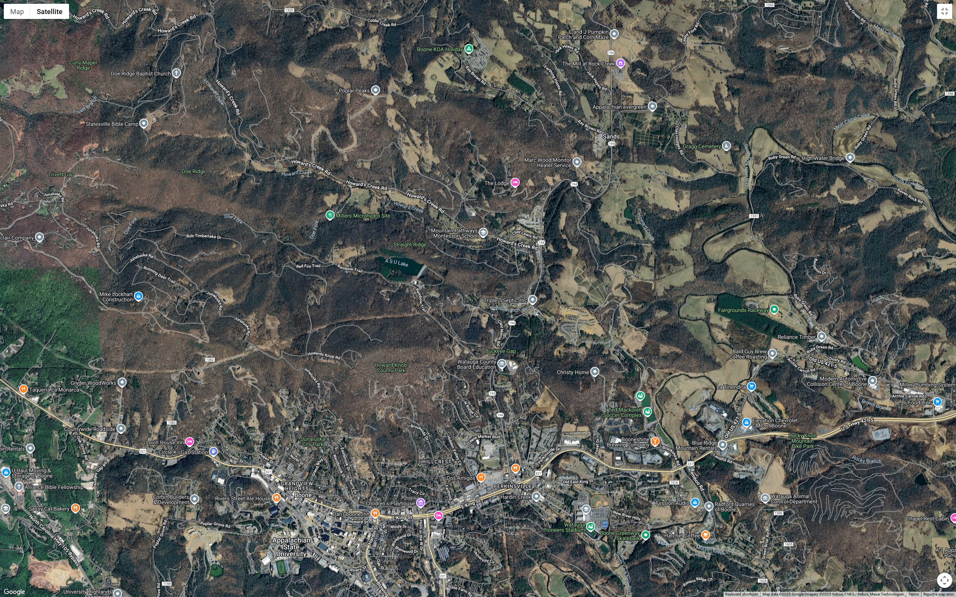
click at [515, 187] on div at bounding box center [478, 298] width 956 height 597
click at [515, 178] on div at bounding box center [478, 298] width 956 height 597
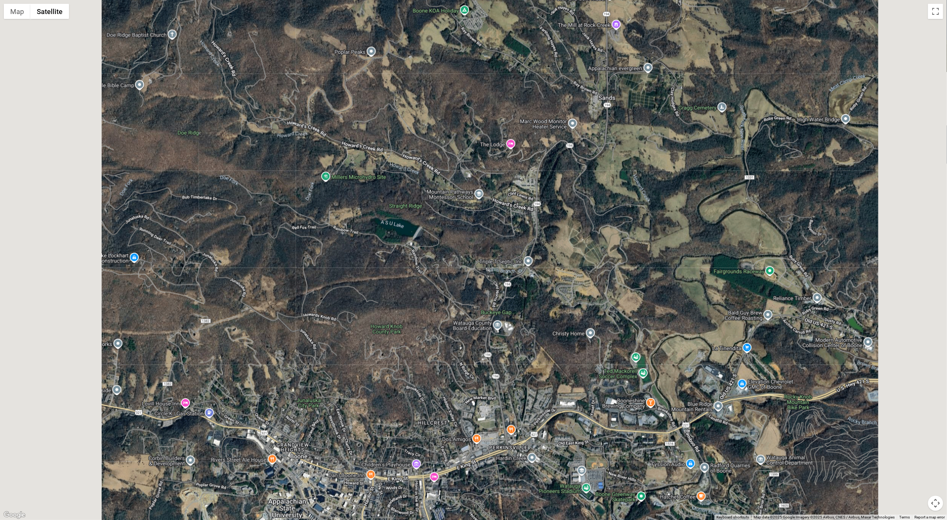
scroll to position [19, 0]
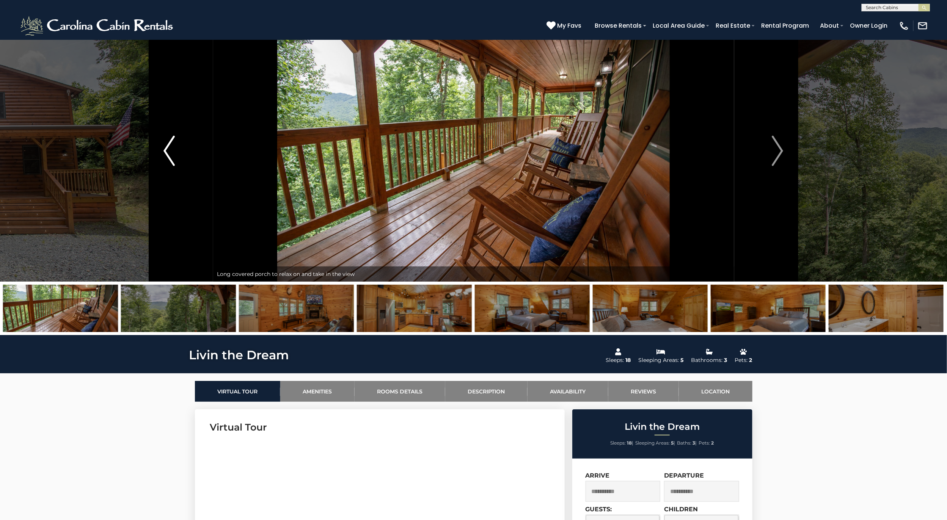
click at [180, 143] on button "Previous" at bounding box center [169, 151] width 88 height 262
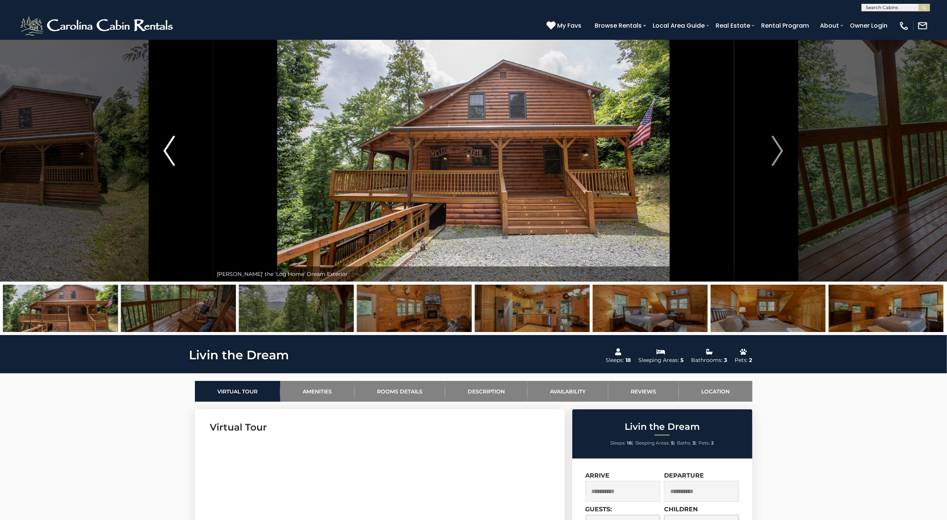
click at [176, 146] on button "Previous" at bounding box center [169, 151] width 88 height 262
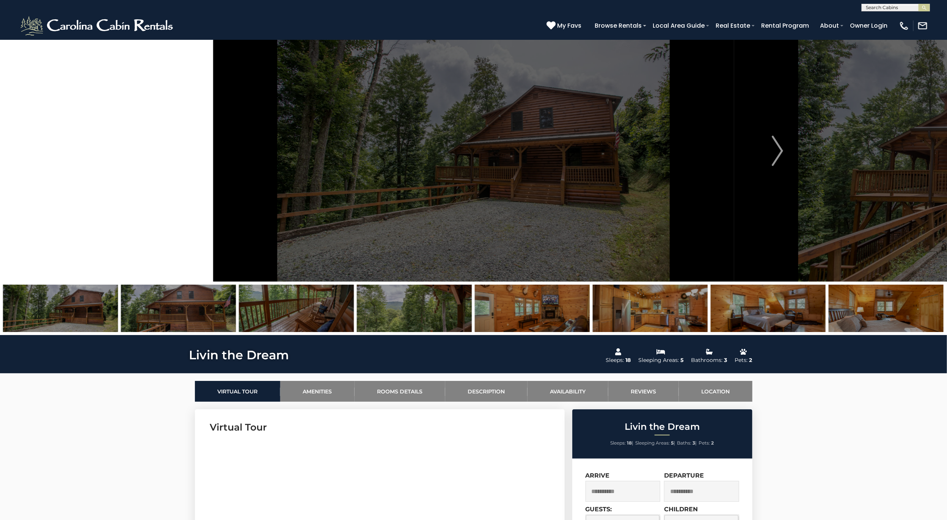
click at [176, 146] on button "Previous" at bounding box center [169, 151] width 88 height 262
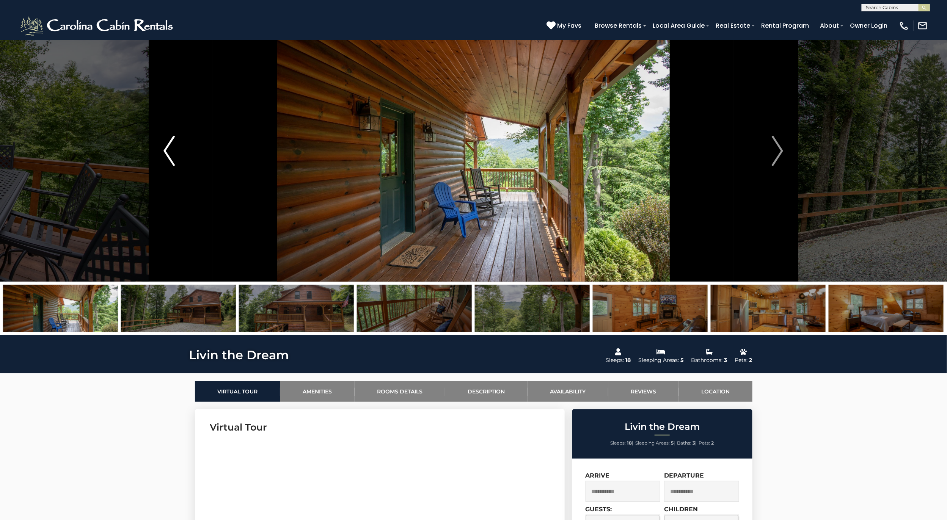
click at [176, 146] on button "Previous" at bounding box center [169, 151] width 88 height 262
